Goal: Information Seeking & Learning: Learn about a topic

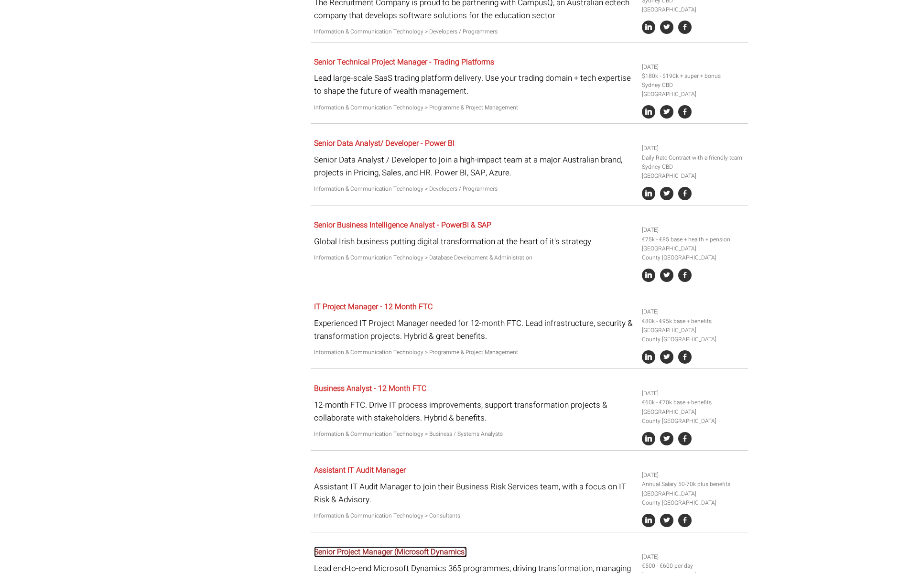
scroll to position [1243, 0]
